Goal: Information Seeking & Learning: Learn about a topic

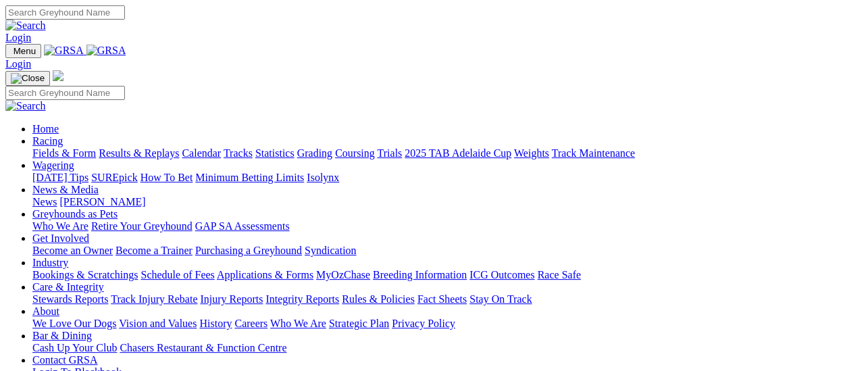
click at [146, 147] on link "Results & Replays" at bounding box center [139, 152] width 80 height 11
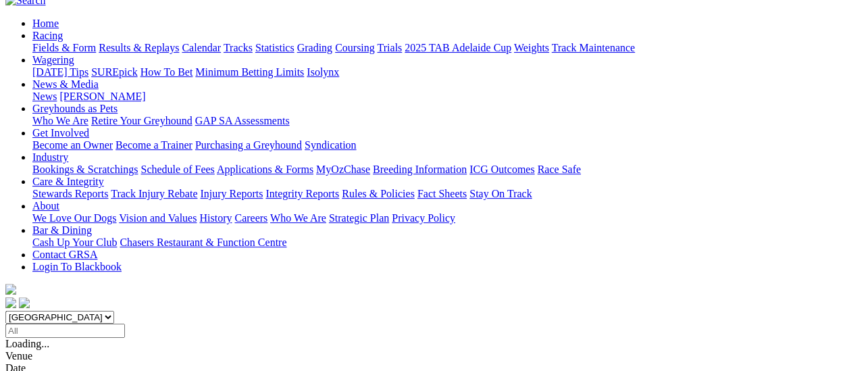
scroll to position [135, 0]
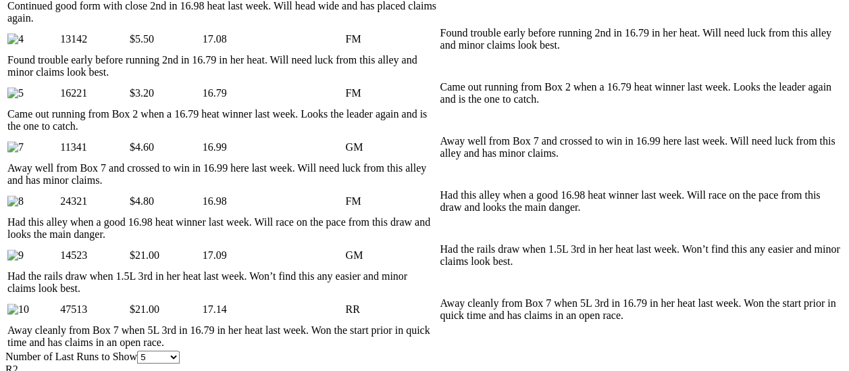
scroll to position [675, 0]
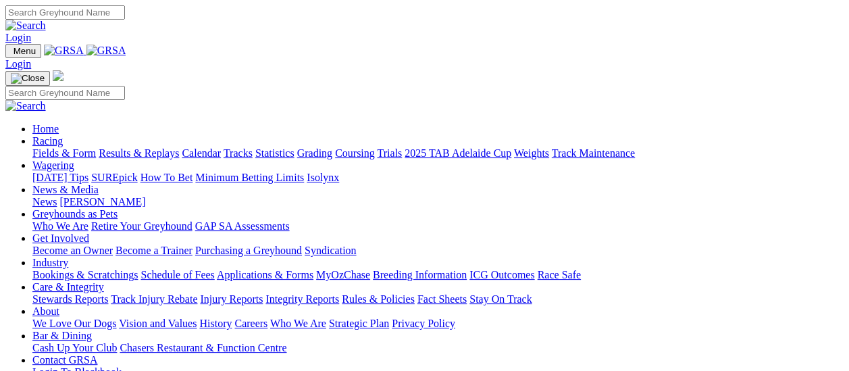
click at [147, 147] on link "Results & Replays" at bounding box center [139, 152] width 80 height 11
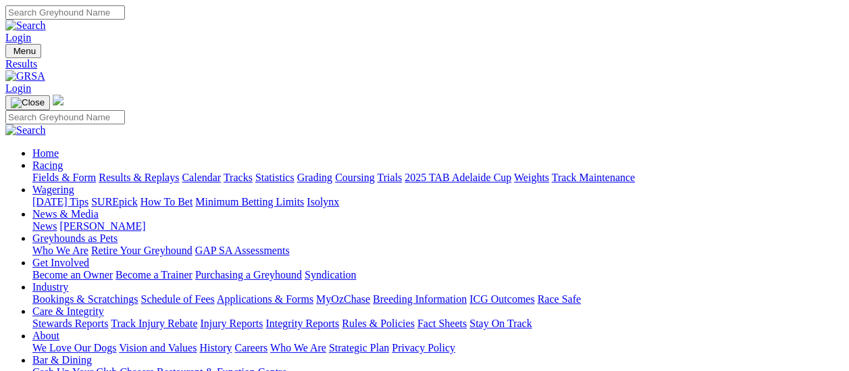
scroll to position [68, 0]
